Goal: Find specific page/section: Find specific page/section

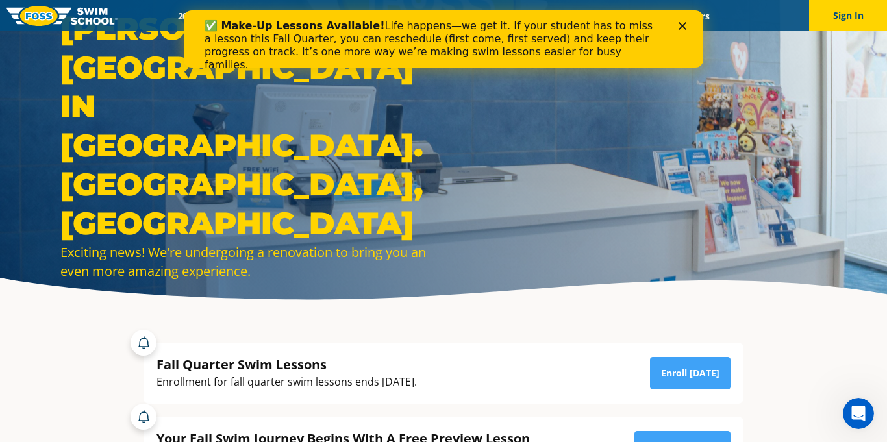
click at [683, 28] on icon "Close" at bounding box center [682, 26] width 8 height 8
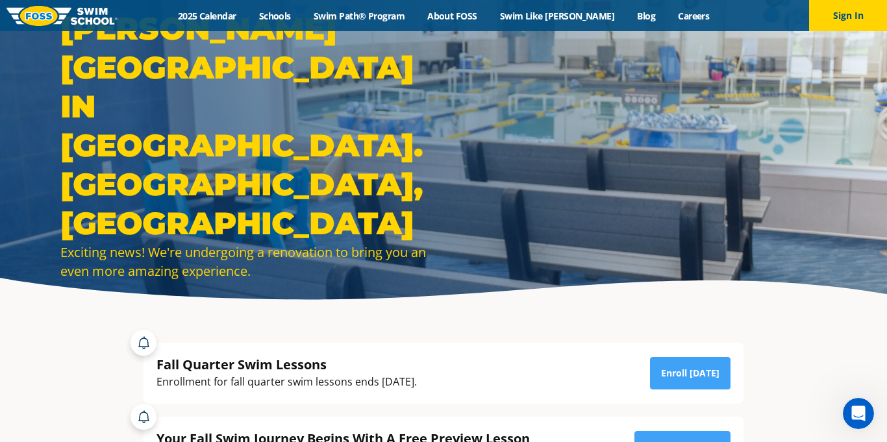
click at [459, 1] on div "Menu 2025 Calendar Schools Swim Path® Program About FOSS Swim Like Regan Blog C…" at bounding box center [443, 15] width 887 height 31
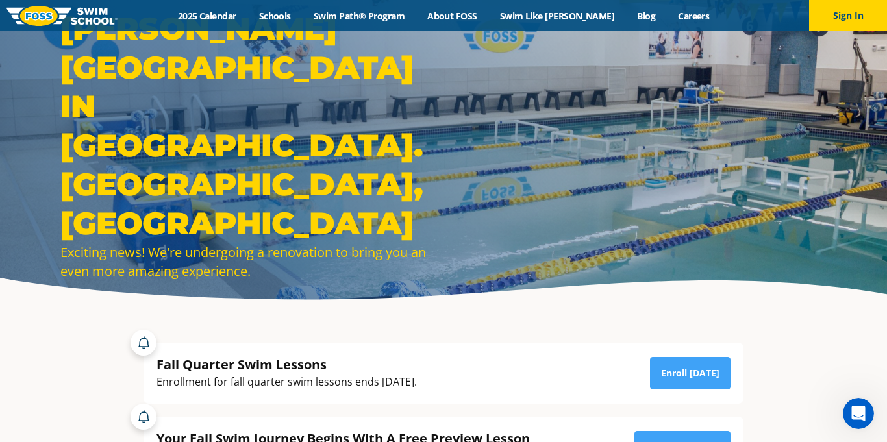
click at [204, 24] on div "Menu 2025 Calendar Schools Swim Path® Program About FOSS Swim Like Regan Blog C…" at bounding box center [443, 15] width 887 height 31
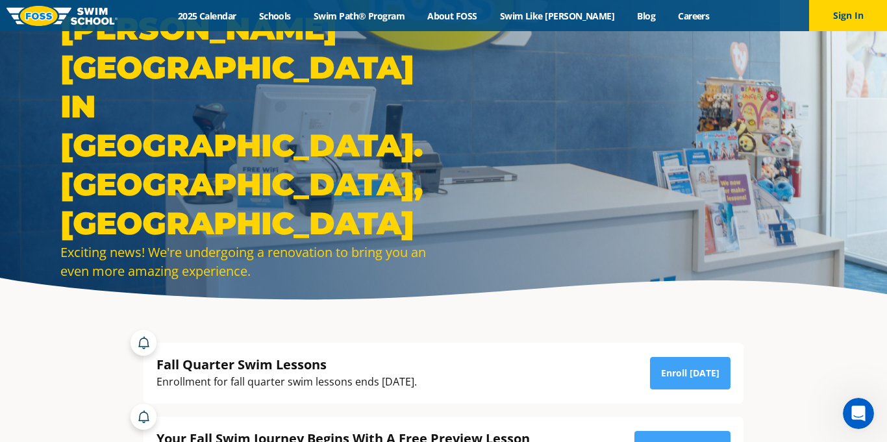
click at [219, 69] on div "FOSS SWIM SCHOOL IN ST. LOUIS PARK, MN Exciting news! We're undergoing a renova…" at bounding box center [443, 155] width 887 height 310
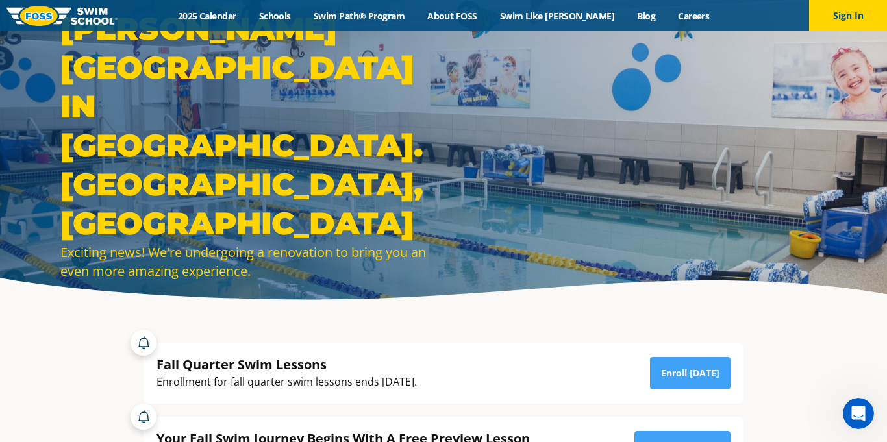
click at [219, 55] on div "FOSS SWIM SCHOOL IN ST. LOUIS PARK, MN Exciting news! We're undergoing a renova…" at bounding box center [443, 155] width 887 height 310
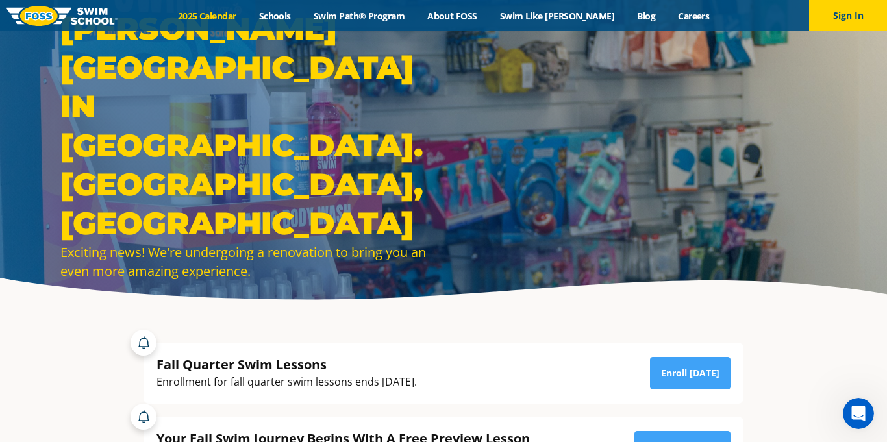
click at [241, 13] on link "2025 Calendar" at bounding box center [206, 16] width 81 height 12
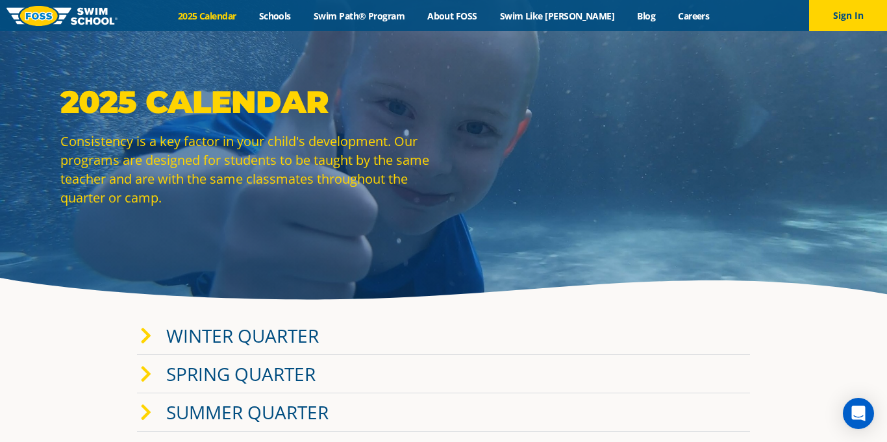
click at [10, 99] on div "2025 Calendar Consistency is a key factor in your child's development. Our prog…" at bounding box center [443, 155] width 887 height 310
